Goal: Information Seeking & Learning: Learn about a topic

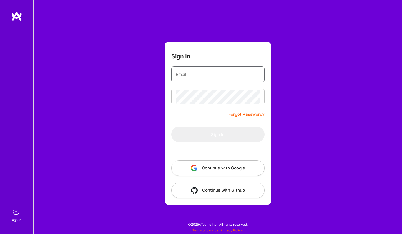
type input "[EMAIL_ADDRESS][DOMAIN_NAME]"
click at [218, 134] on button "Sign In" at bounding box center [217, 134] width 93 height 16
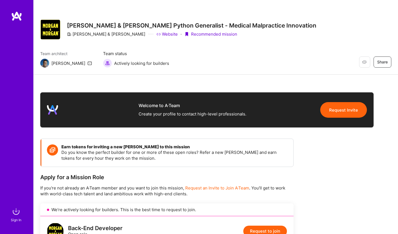
click at [11, 17] on img at bounding box center [16, 16] width 11 height 10
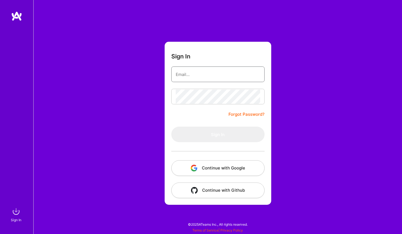
type input "[EMAIL_ADDRESS][DOMAIN_NAME]"
click at [218, 134] on button "Sign In" at bounding box center [217, 134] width 93 height 16
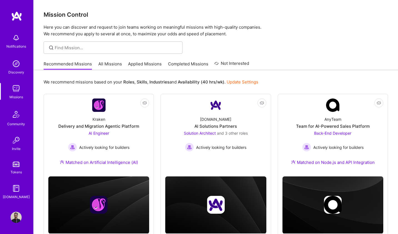
click at [114, 62] on link "All Missions" at bounding box center [110, 65] width 24 height 9
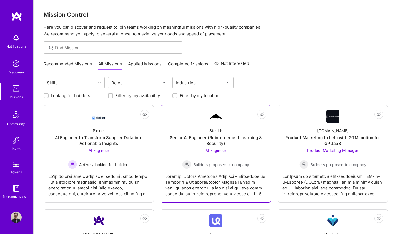
click at [217, 143] on div "Senior AI Engineer (Reinforcement Learning & Security)" at bounding box center [215, 140] width 101 height 12
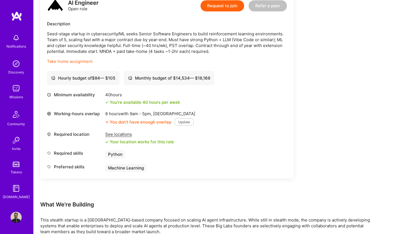
scroll to position [102, 0]
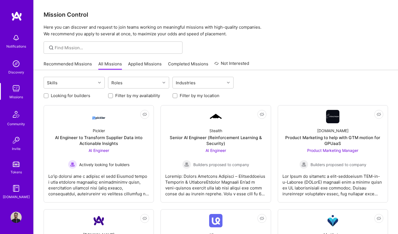
click at [45, 95] on input "Looking for builders" at bounding box center [47, 96] width 4 height 4
checkbox input "true"
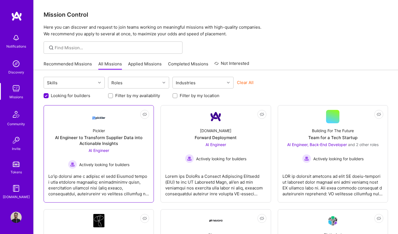
click at [105, 142] on div "AI Engineer to Transform Supplier Data into Actionable Insights" at bounding box center [98, 140] width 101 height 12
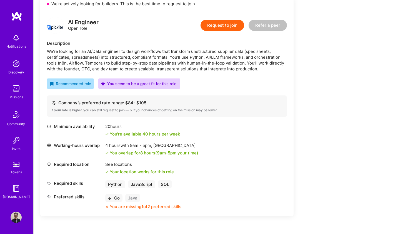
scroll to position [141, 0]
